Goal: Check status: Check status

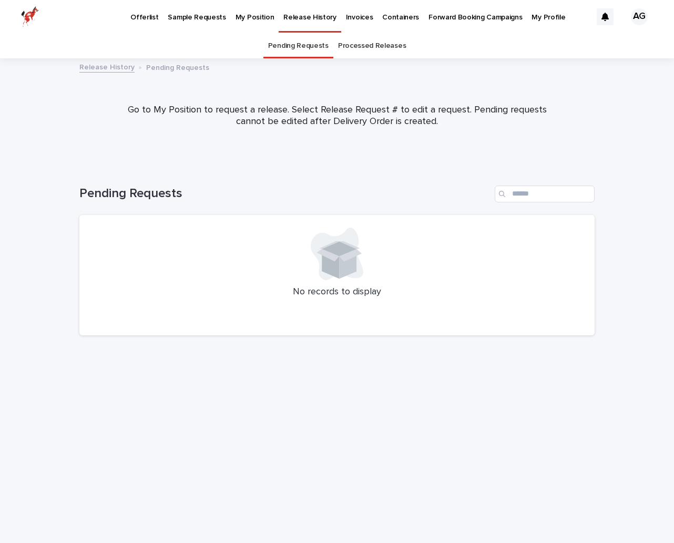
click at [363, 45] on link "Processed Releases" at bounding box center [372, 46] width 68 height 25
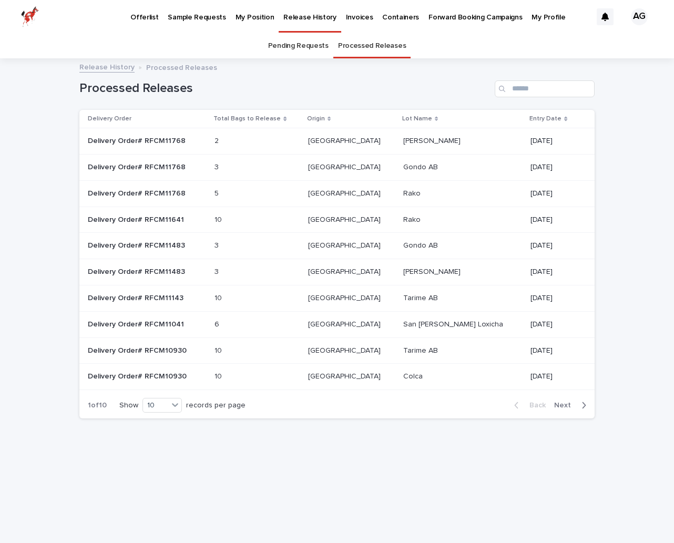
click at [240, 15] on p "My Position" at bounding box center [254, 11] width 39 height 22
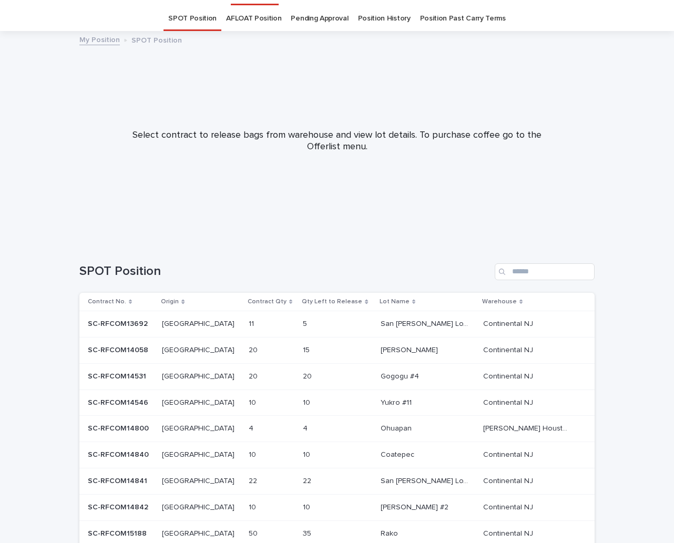
scroll to position [28, 0]
